Goal: Check status: Check status

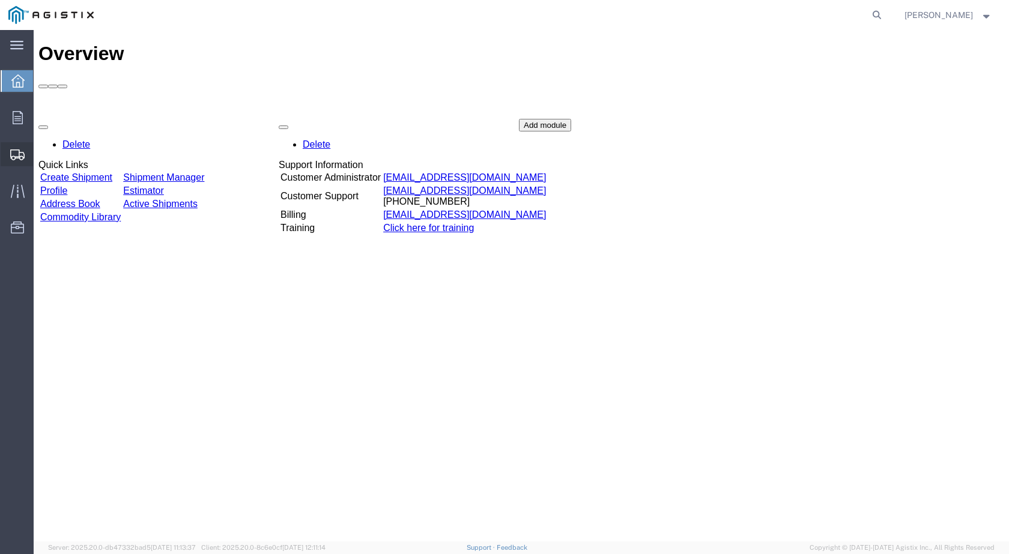
click at [41, 152] on span "Shipments" at bounding box center [37, 154] width 8 height 24
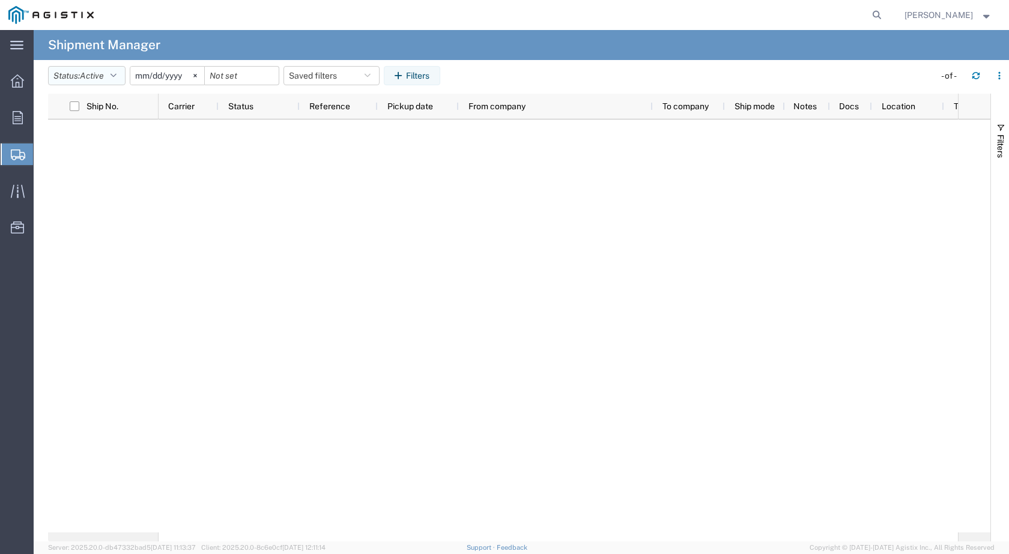
click at [116, 75] on icon "button" at bounding box center [113, 75] width 6 height 8
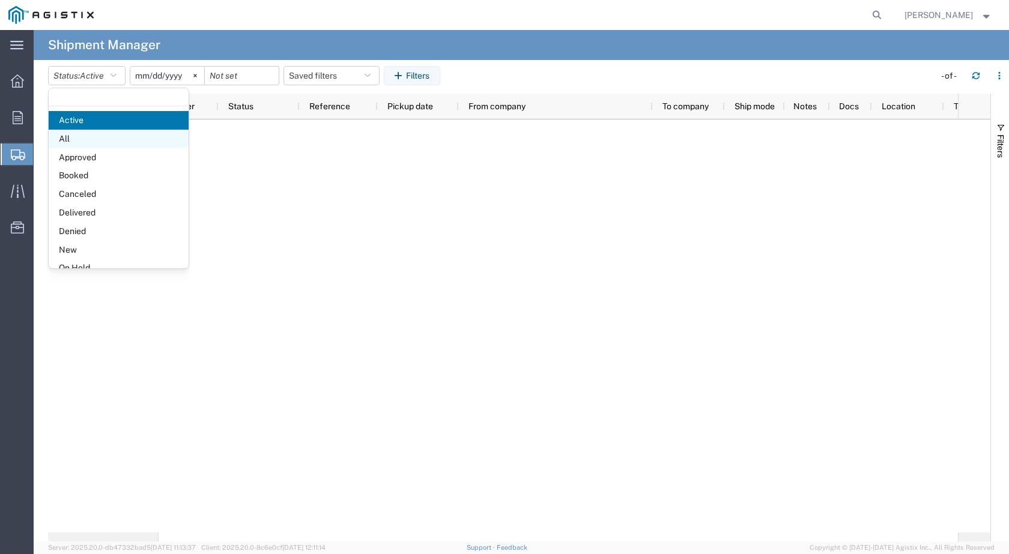
click at [73, 137] on span "All" at bounding box center [119, 139] width 140 height 19
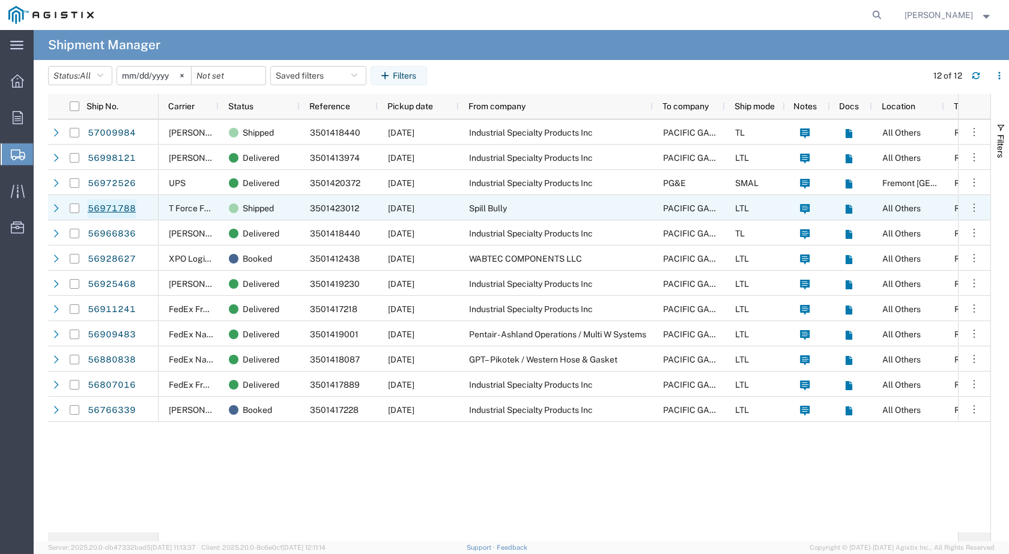
click at [120, 204] on link "56971788" at bounding box center [111, 208] width 49 height 19
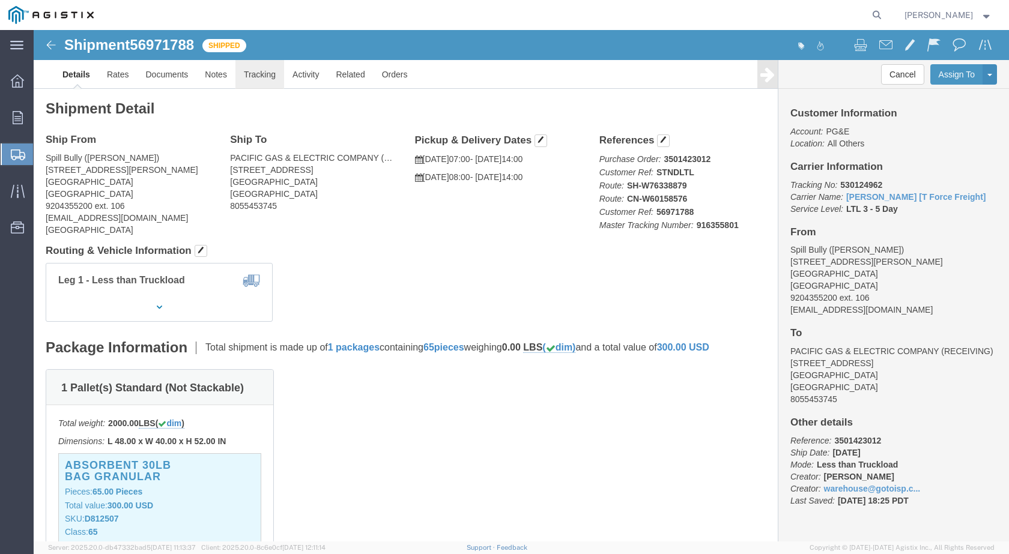
click link "Tracking"
